Goal: Information Seeking & Learning: Learn about a topic

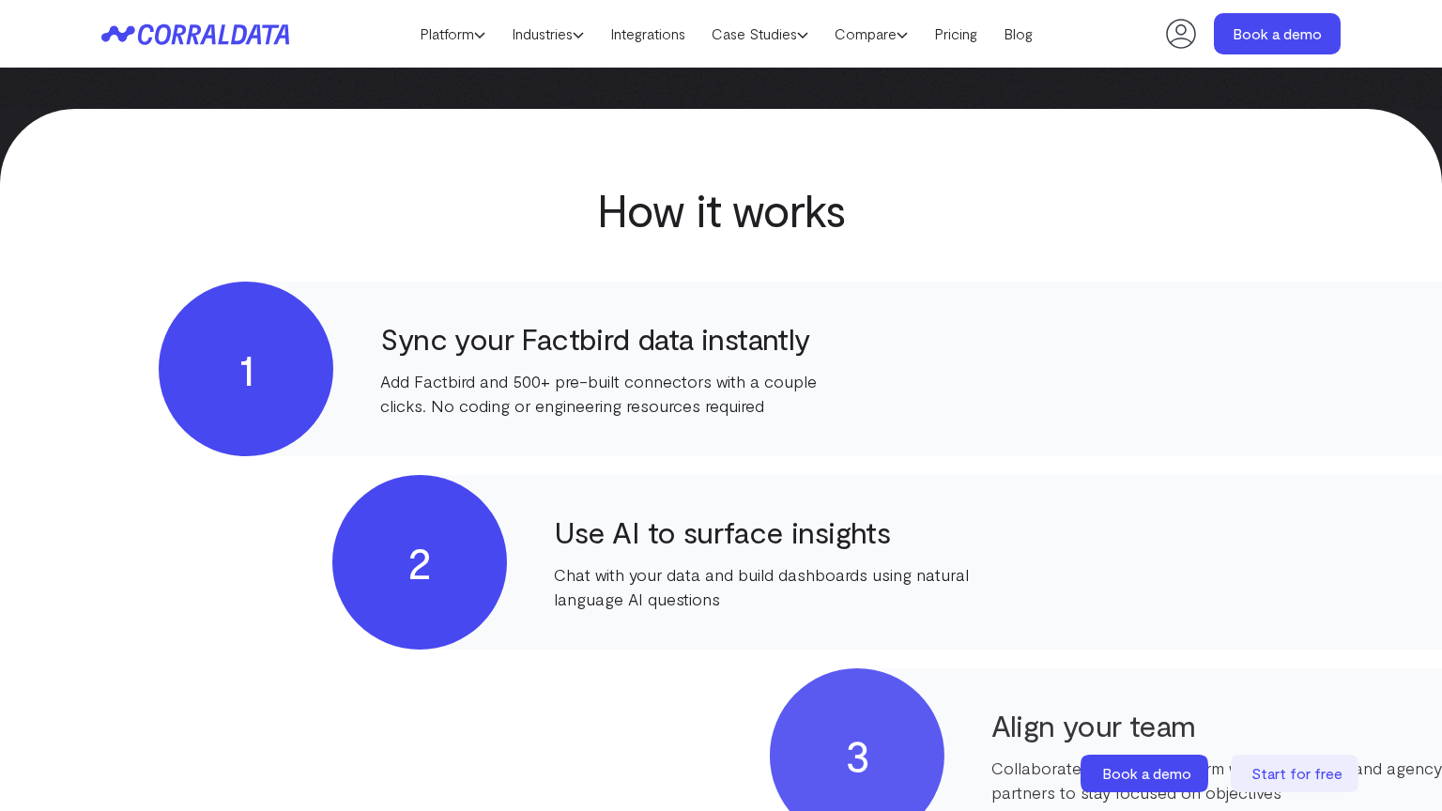
scroll to position [1437, 0]
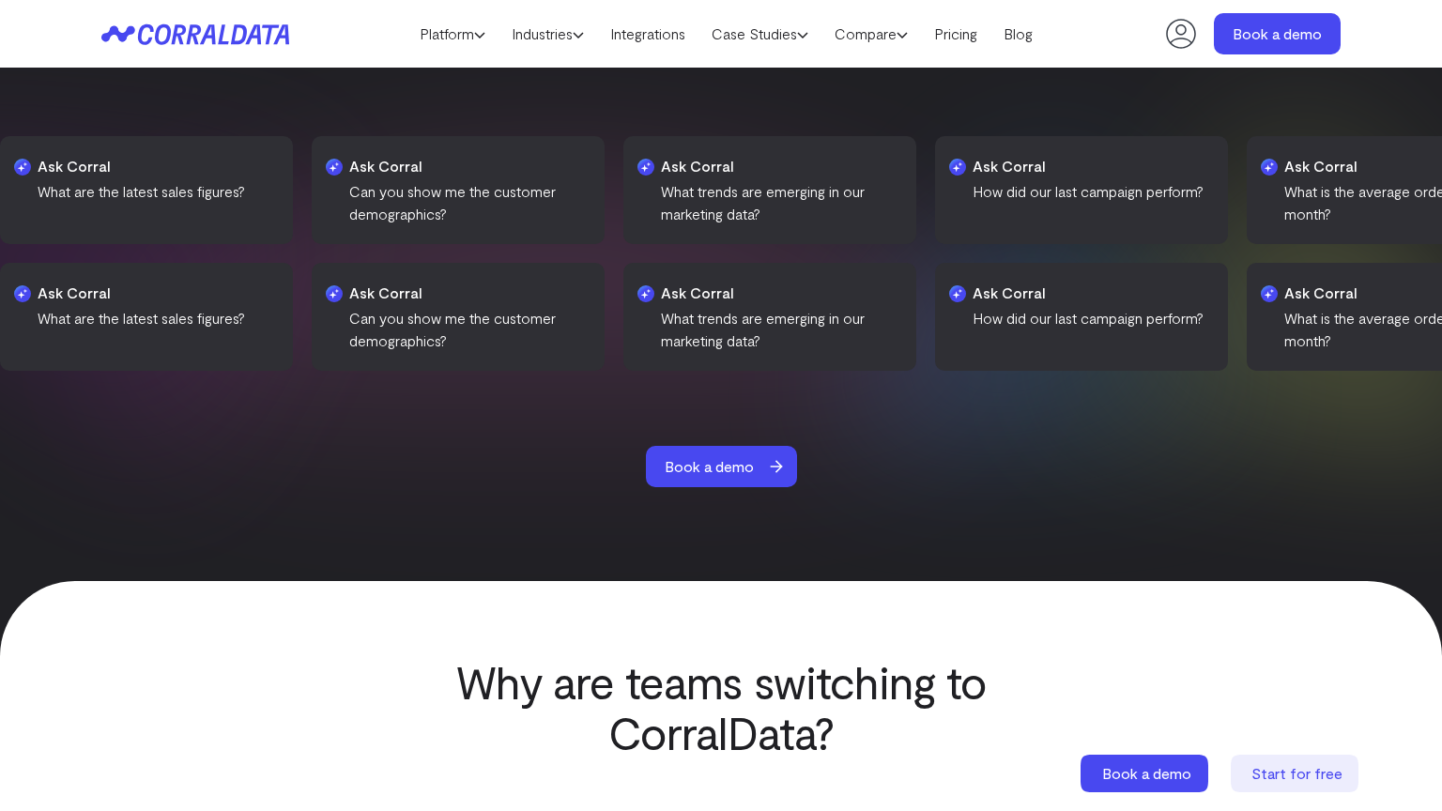
scroll to position [2846, 0]
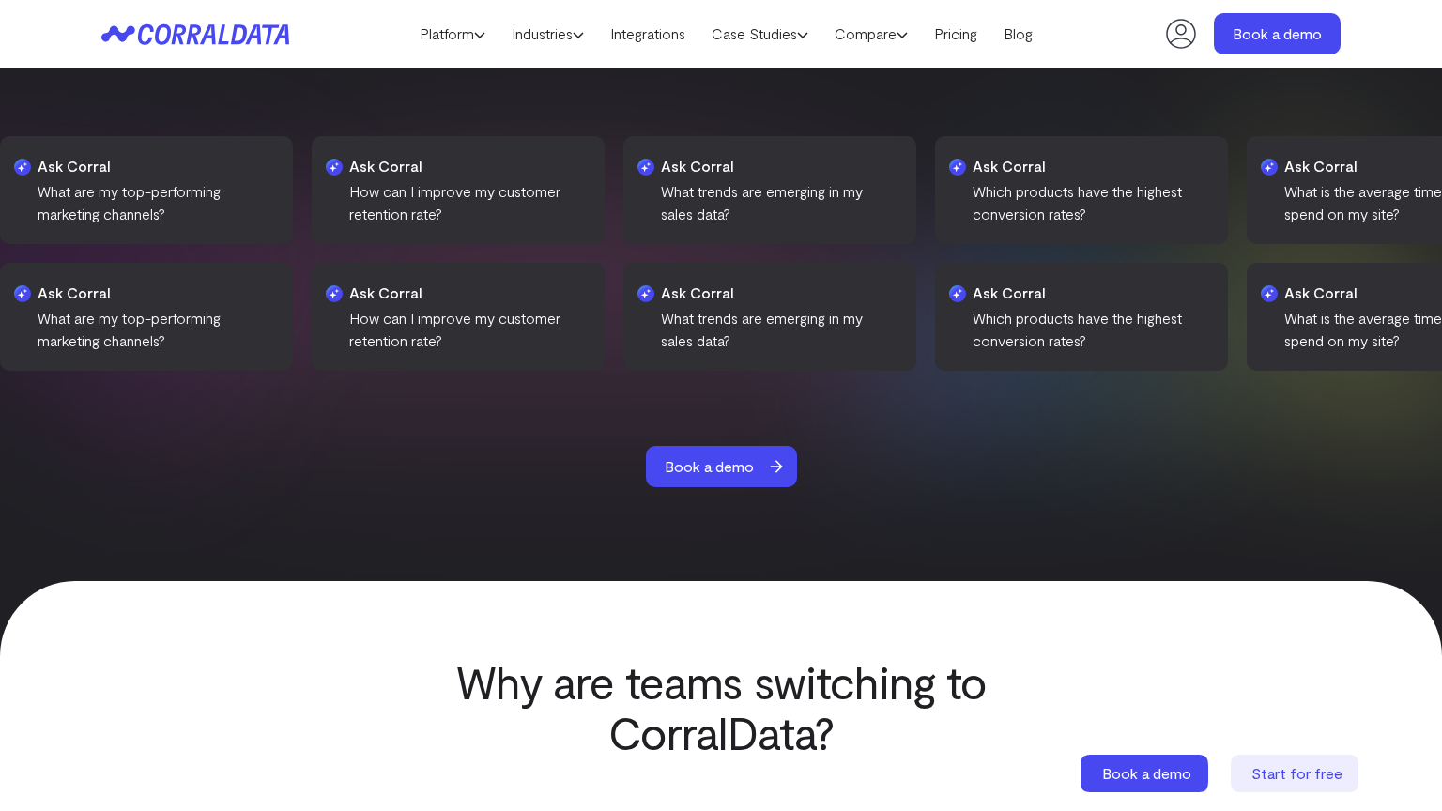
scroll to position [2846, 0]
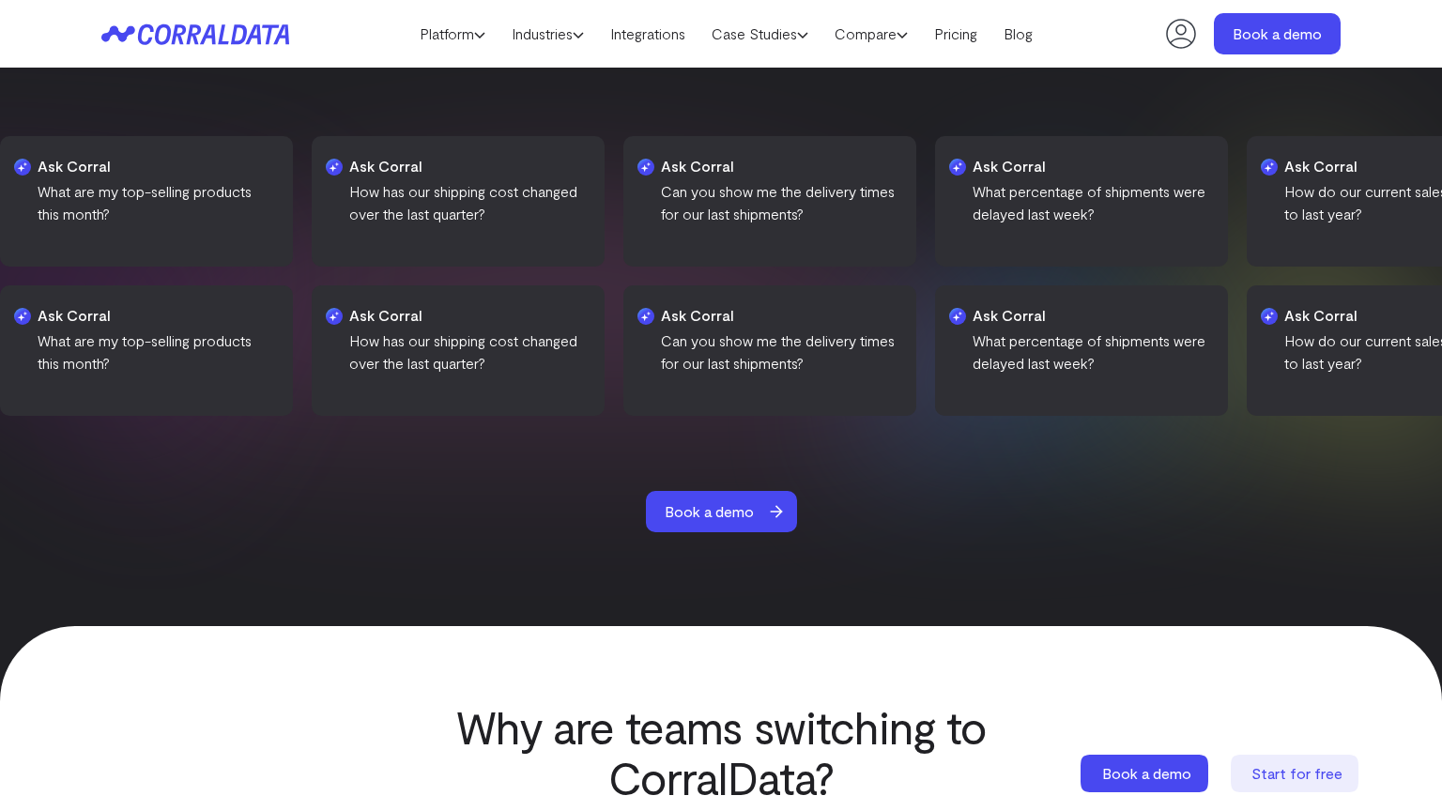
scroll to position [2846, 0]
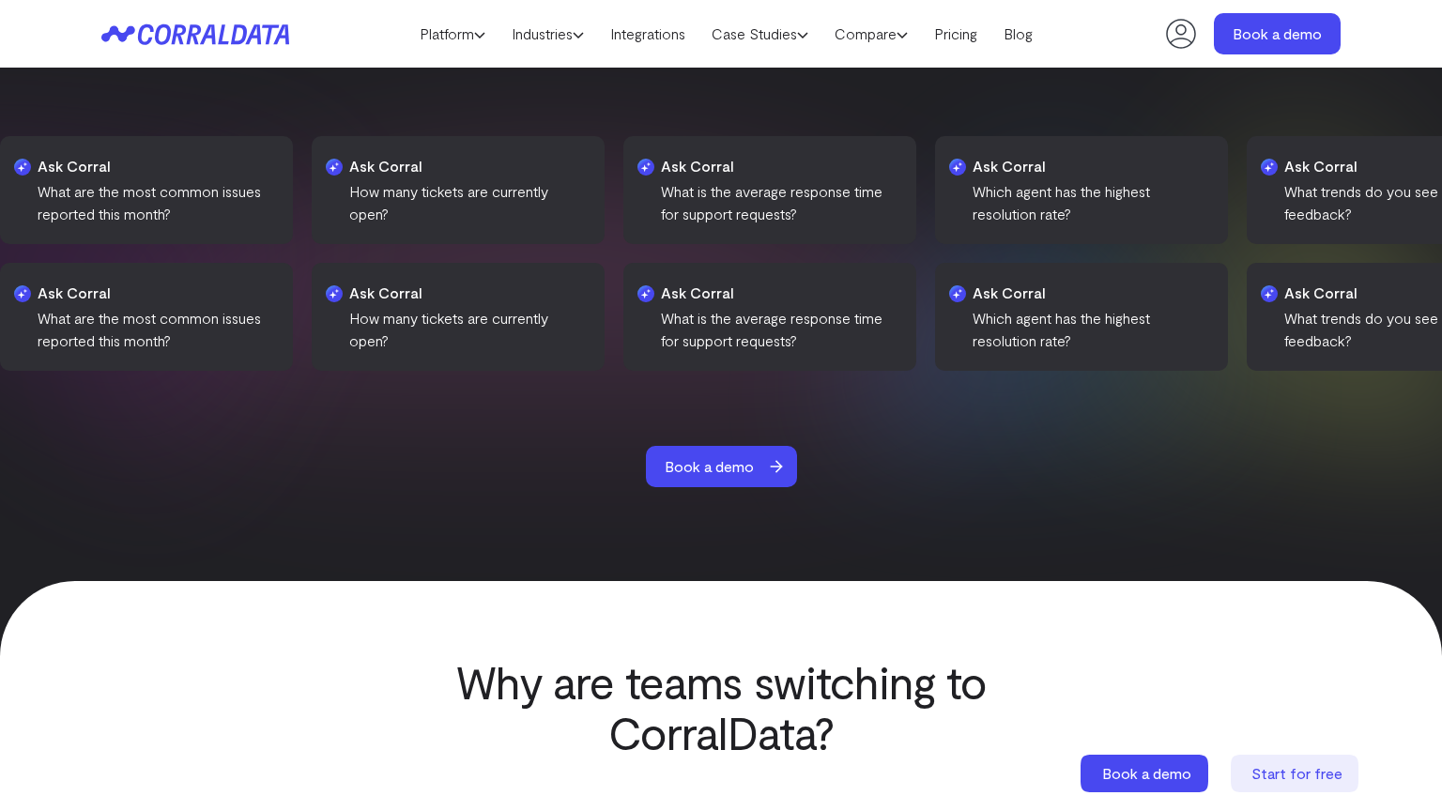
scroll to position [2846, 0]
